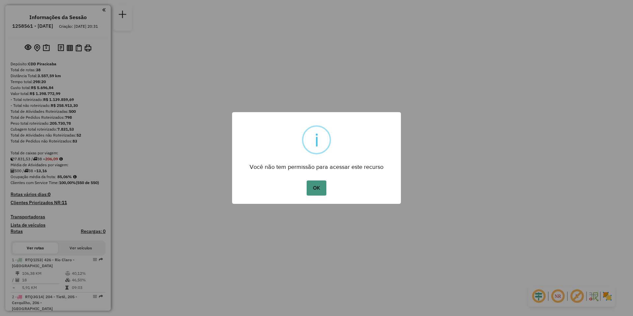
click at [312, 185] on button "OK" at bounding box center [316, 187] width 19 height 15
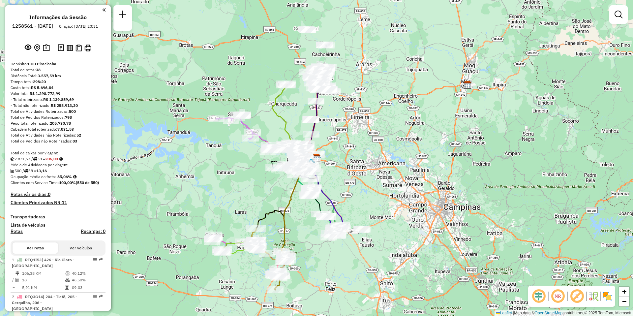
scroll to position [213, 0]
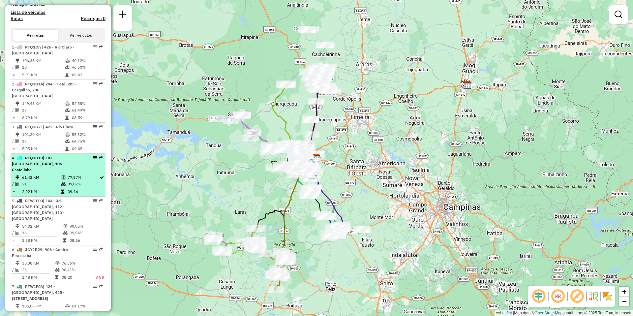
select select "**********"
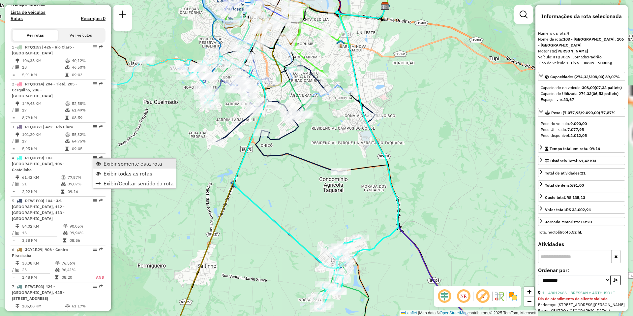
click at [125, 164] on span "Exibir somente esta rota" at bounding box center [132, 163] width 59 height 5
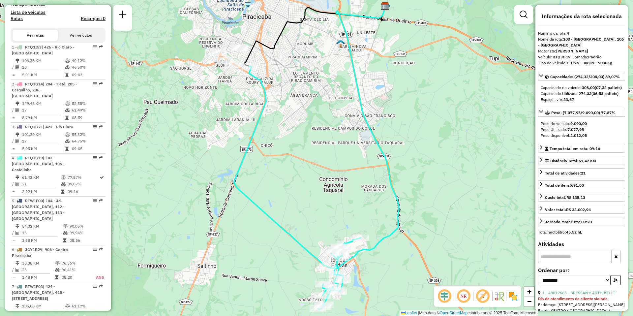
click at [465, 298] on em at bounding box center [463, 296] width 16 height 16
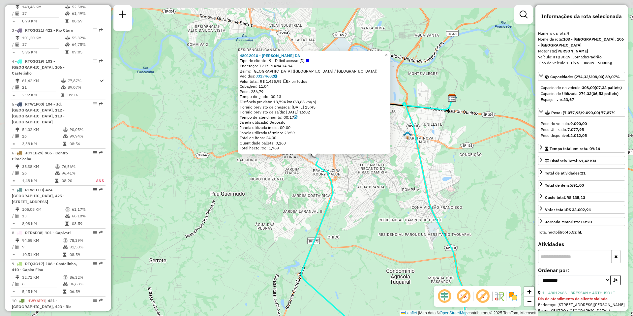
scroll to position [361, 0]
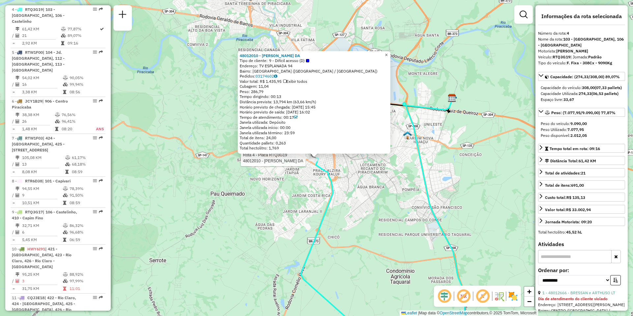
click at [388, 52] on span "×" at bounding box center [386, 55] width 3 height 6
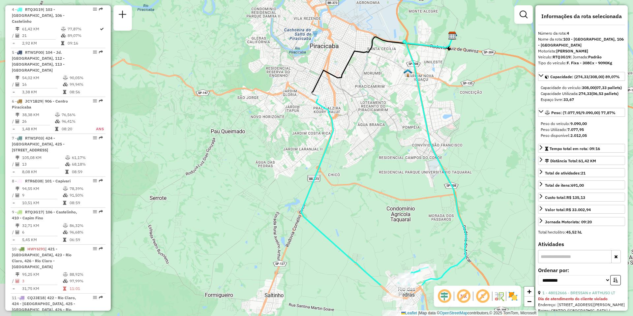
drag, startPoint x: 429, startPoint y: 175, endPoint x: 422, endPoint y: 140, distance: 35.1
click at [422, 141] on div "Janela de atendimento Grade de atendimento Capacidade Transportadoras Veículos …" at bounding box center [316, 158] width 633 height 316
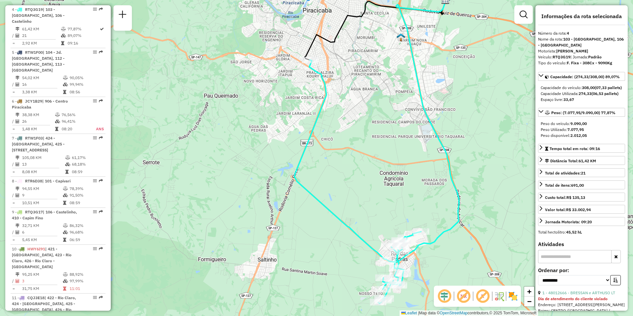
drag, startPoint x: 409, startPoint y: 238, endPoint x: 405, endPoint y: 213, distance: 25.4
click at [405, 213] on div "Janela de atendimento Grade de atendimento Capacidade Transportadoras Veículos …" at bounding box center [316, 158] width 633 height 316
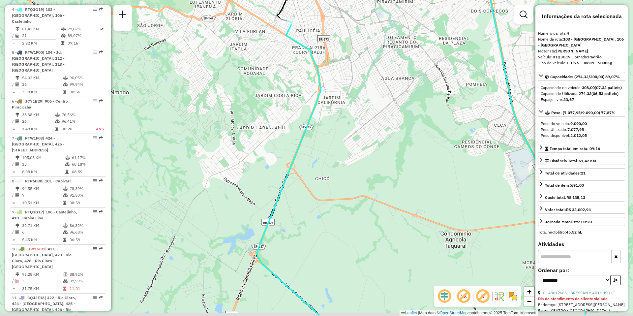
drag, startPoint x: 402, startPoint y: 202, endPoint x: 330, endPoint y: 60, distance: 159.6
click at [340, 89] on div "Janela de atendimento Grade de atendimento Capacidade Transportadoras Veículos …" at bounding box center [316, 158] width 633 height 316
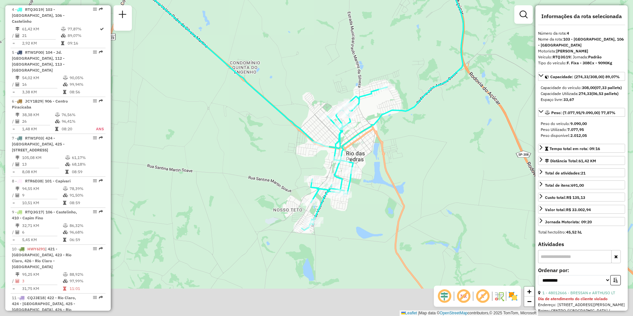
drag, startPoint x: 425, startPoint y: 143, endPoint x: 406, endPoint y: 69, distance: 76.9
click at [406, 72] on div "Janela de atendimento Grade de atendimento Capacidade Transportadoras Veículos …" at bounding box center [316, 158] width 633 height 316
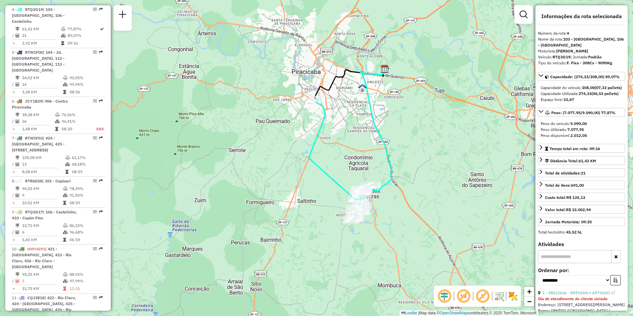
drag, startPoint x: 283, startPoint y: 162, endPoint x: 261, endPoint y: 187, distance: 32.7
click at [261, 187] on div "Janela de atendimento Grade de atendimento Capacidade Transportadoras Veículos …" at bounding box center [316, 158] width 633 height 316
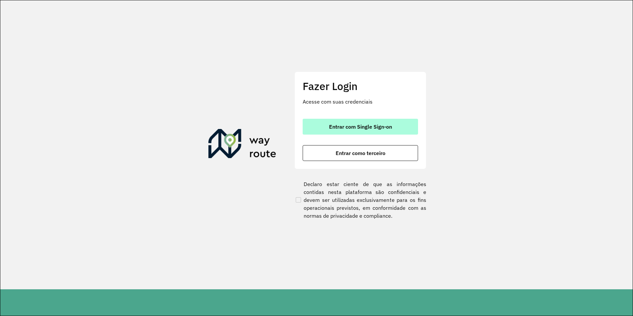
click at [349, 130] on button "Entrar com Single Sign-on" at bounding box center [360, 127] width 115 height 16
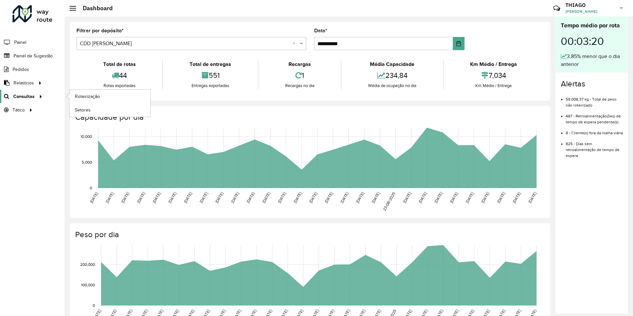
click at [33, 97] on span "Consultas" at bounding box center [23, 96] width 21 height 7
click at [86, 112] on span "Setores" at bounding box center [83, 109] width 16 height 7
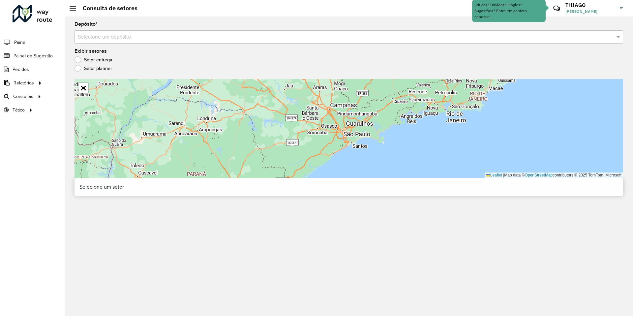
click at [126, 32] on div "Selecione um depósito" at bounding box center [348, 36] width 548 height 13
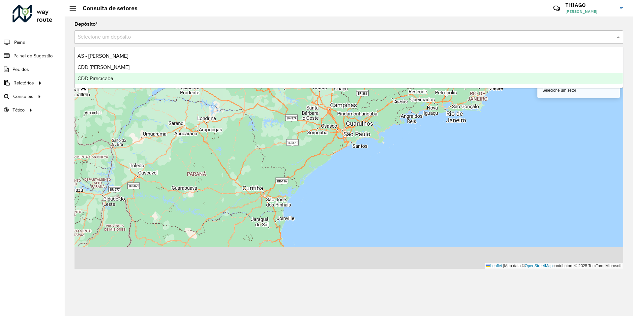
click at [115, 77] on div "CDD Piracicaba" at bounding box center [349, 78] width 548 height 11
